Goal: Task Accomplishment & Management: Use online tool/utility

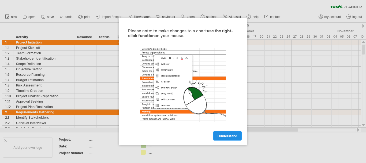
click at [231, 134] on span "I understand" at bounding box center [227, 135] width 20 height 4
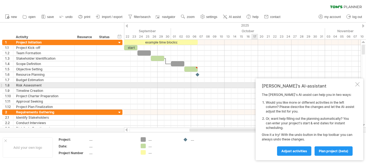
click at [356, 84] on div at bounding box center [357, 84] width 4 height 4
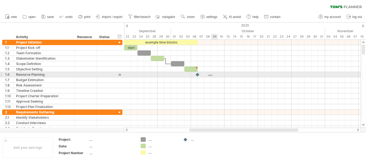
drag, startPoint x: 208, startPoint y: 74, endPoint x: 212, endPoint y: 76, distance: 4.7
click at [212, 76] on div at bounding box center [242, 74] width 236 height 5
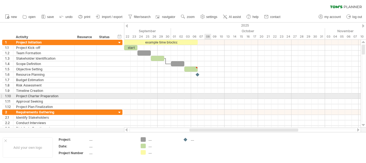
click at [209, 94] on div at bounding box center [242, 95] width 236 height 5
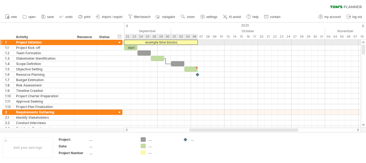
click at [172, 42] on div "example time blocks:" at bounding box center [161, 42] width 74 height 5
click at [153, 40] on div "**********" at bounding box center [161, 42] width 74 height 5
click at [153, 41] on div "**********" at bounding box center [161, 42] width 74 height 5
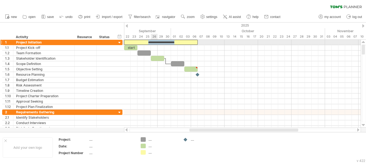
paste div
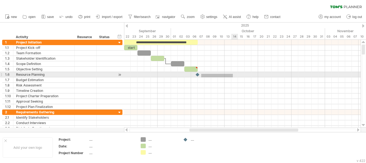
drag, startPoint x: 203, startPoint y: 73, endPoint x: 233, endPoint y: 77, distance: 30.3
click at [233, 77] on div at bounding box center [242, 75] width 236 height 70
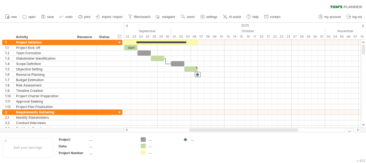
click at [146, 146] on div "...." at bounding box center [159, 145] width 37 height 5
click at [143, 153] on div "Trying to reach [DOMAIN_NAME] Connected again... 0% clear filter new 1" at bounding box center [183, 81] width 366 height 163
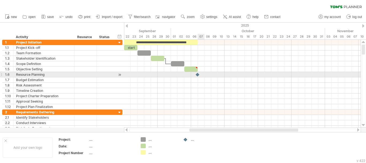
click at [202, 74] on div at bounding box center [242, 74] width 236 height 5
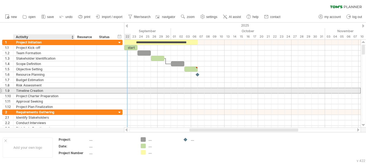
click at [32, 92] on div "Timeline Creation" at bounding box center [44, 90] width 56 height 5
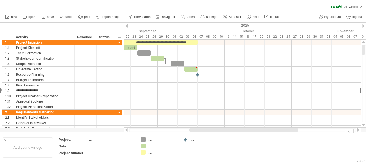
click at [139, 154] on td ".... .... ...." at bounding box center [159, 147] width 42 height 21
click at [208, 41] on div at bounding box center [242, 42] width 236 height 5
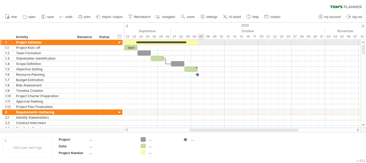
click at [204, 43] on div at bounding box center [242, 42] width 236 height 5
click at [208, 40] on div at bounding box center [242, 42] width 236 height 5
click at [195, 42] on div "**********" at bounding box center [161, 42] width 74 height 5
click at [210, 40] on div at bounding box center [242, 42] width 236 height 5
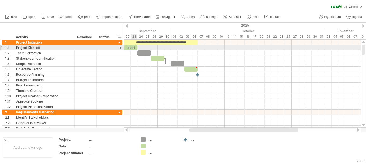
click at [131, 48] on div "start" at bounding box center [130, 47] width 13 height 5
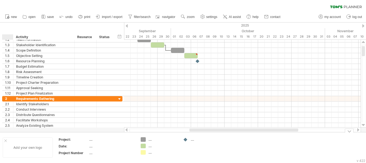
click at [6, 141] on div at bounding box center [5, 140] width 3 height 3
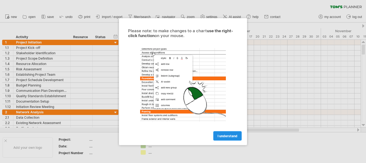
click at [226, 138] on link "I understand" at bounding box center [227, 135] width 28 height 9
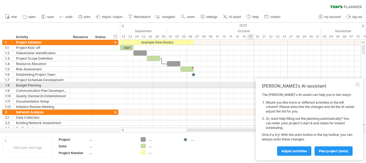
click at [357, 85] on div at bounding box center [357, 84] width 4 height 4
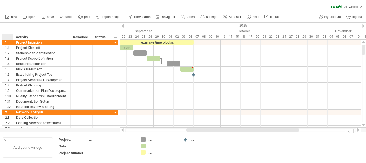
click at [4, 140] on div at bounding box center [5, 140] width 3 height 3
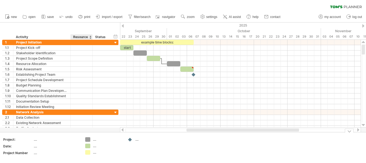
click at [77, 140] on div "...." at bounding box center [56, 139] width 45 height 5
click at [89, 137] on div "Trying to reach [DOMAIN_NAME] Connected again... 0% clear filter new 1" at bounding box center [183, 81] width 366 height 163
click at [85, 140] on td ".... .... ...." at bounding box center [103, 147] width 42 height 21
click at [85, 140] on div "Trying to reach [DOMAIN_NAME] Connected again... 0% clear filter new 1" at bounding box center [183, 81] width 366 height 163
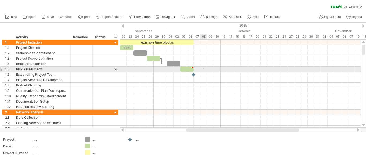
click at [203, 69] on div at bounding box center [240, 68] width 240 height 5
click at [114, 70] on div at bounding box center [115, 69] width 5 height 6
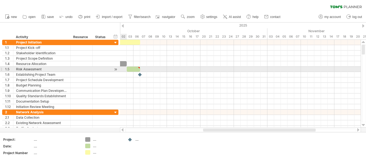
click at [114, 70] on div at bounding box center [115, 69] width 5 height 6
click at [102, 69] on div at bounding box center [101, 68] width 12 height 5
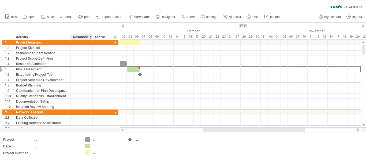
click at [77, 37] on div "Resource" at bounding box center [81, 36] width 16 height 5
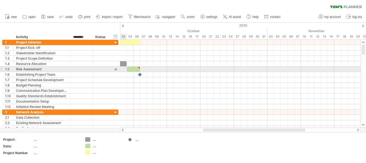
click at [123, 69] on div at bounding box center [240, 68] width 240 height 5
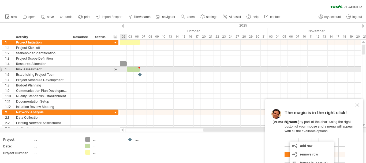
click at [116, 69] on div at bounding box center [115, 69] width 5 height 6
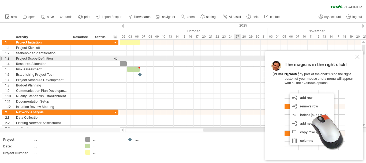
click at [352, 57] on div "The magic is in the right click! Click on any part of the chart using the right…" at bounding box center [314, 105] width 98 height 109
click at [357, 59] on div "The magic is in the right click! Click on any part of the chart using the right…" at bounding box center [314, 105] width 98 height 109
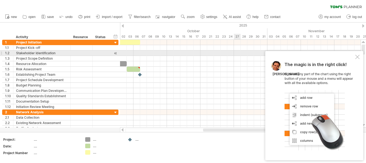
click at [355, 55] on div at bounding box center [357, 57] width 4 height 4
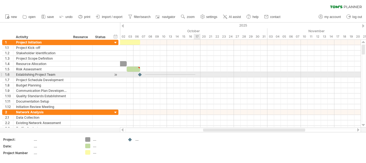
drag, startPoint x: 145, startPoint y: 74, endPoint x: 195, endPoint y: 74, distance: 50.1
click at [195, 74] on div at bounding box center [240, 74] width 240 height 5
click at [201, 74] on div at bounding box center [240, 74] width 240 height 5
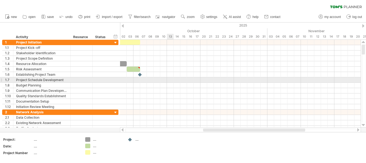
click at [169, 79] on div at bounding box center [240, 79] width 240 height 5
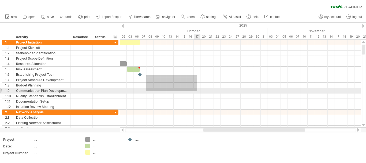
drag, startPoint x: 146, startPoint y: 75, endPoint x: 197, endPoint y: 91, distance: 53.5
click at [197, 91] on div at bounding box center [240, 75] width 240 height 70
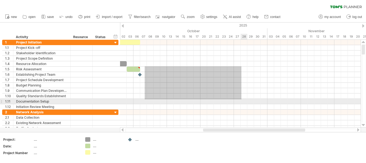
drag, startPoint x: 145, startPoint y: 66, endPoint x: 241, endPoint y: 99, distance: 102.1
click at [241, 99] on div at bounding box center [240, 75] width 240 height 70
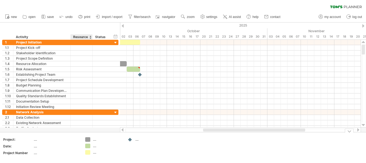
click at [91, 150] on div "...." at bounding box center [103, 152] width 37 height 5
click at [143, 17] on span "filter/search" at bounding box center [142, 17] width 17 height 4
type input "**********"
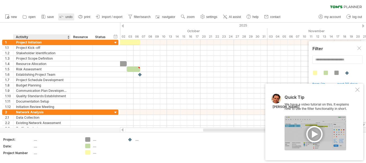
click at [68, 19] on link "undo" at bounding box center [66, 16] width 16 height 7
